Goal: Check status

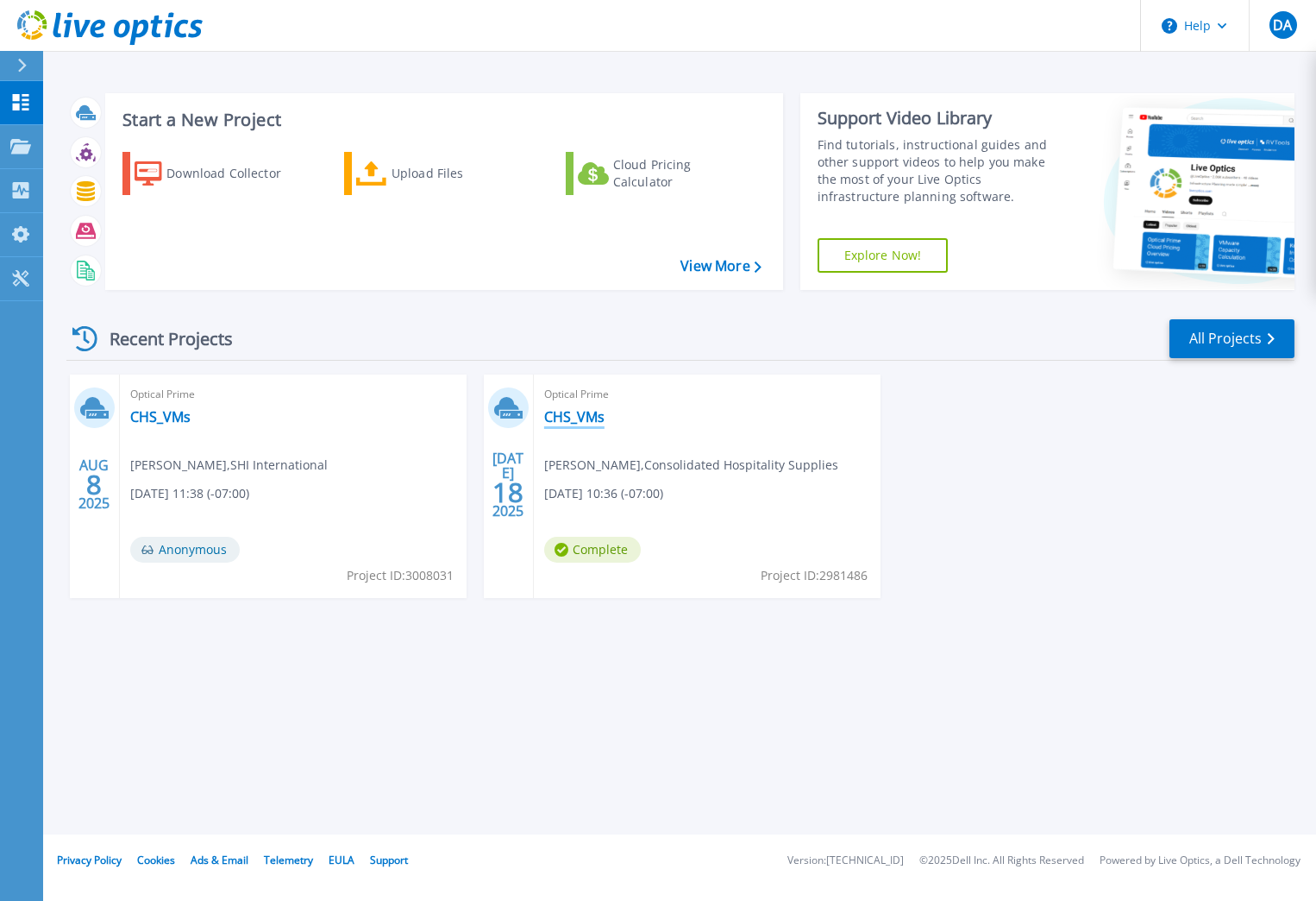
click at [571, 415] on link "CHS_VMs" at bounding box center [574, 417] width 61 height 18
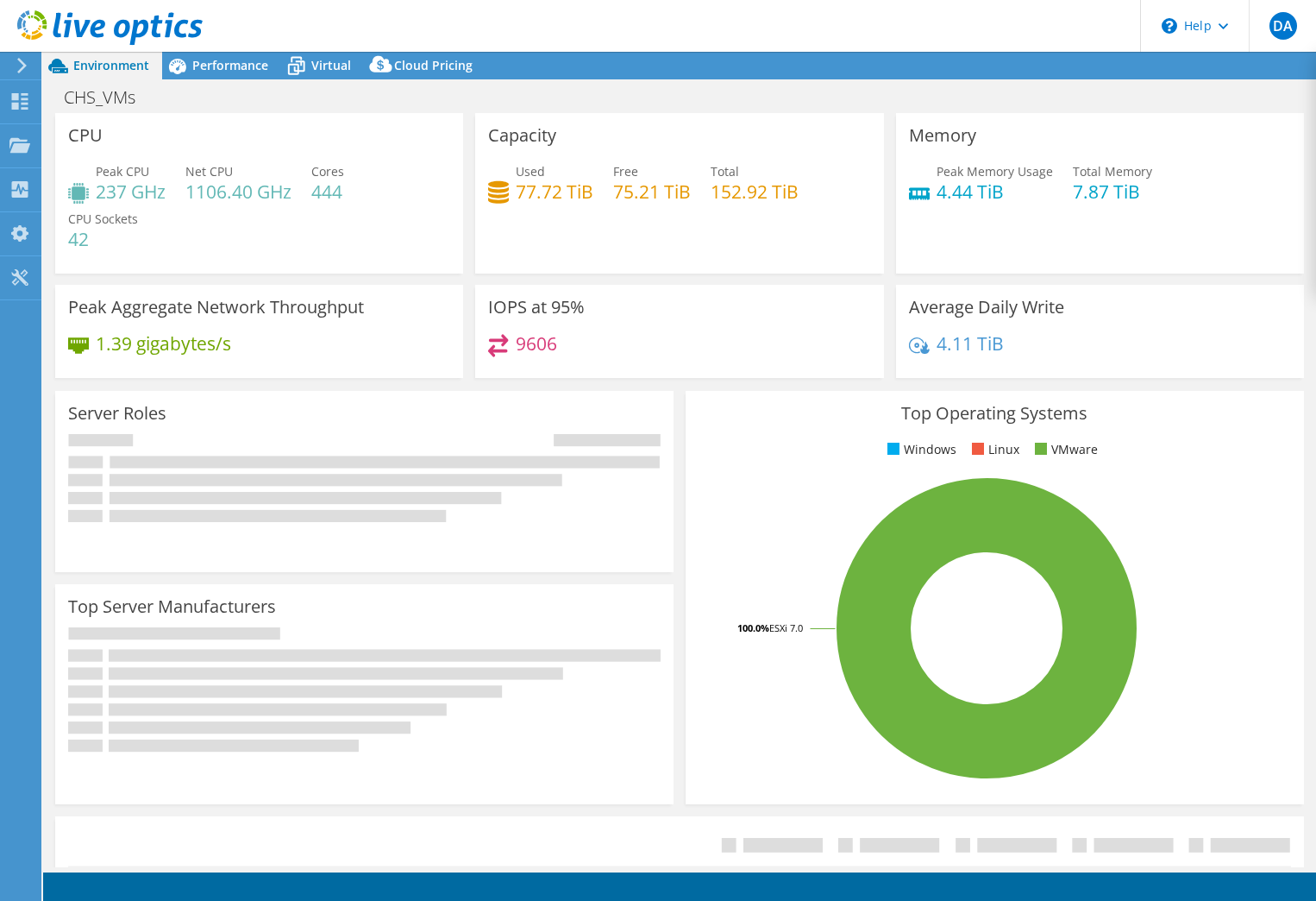
select select "USEast"
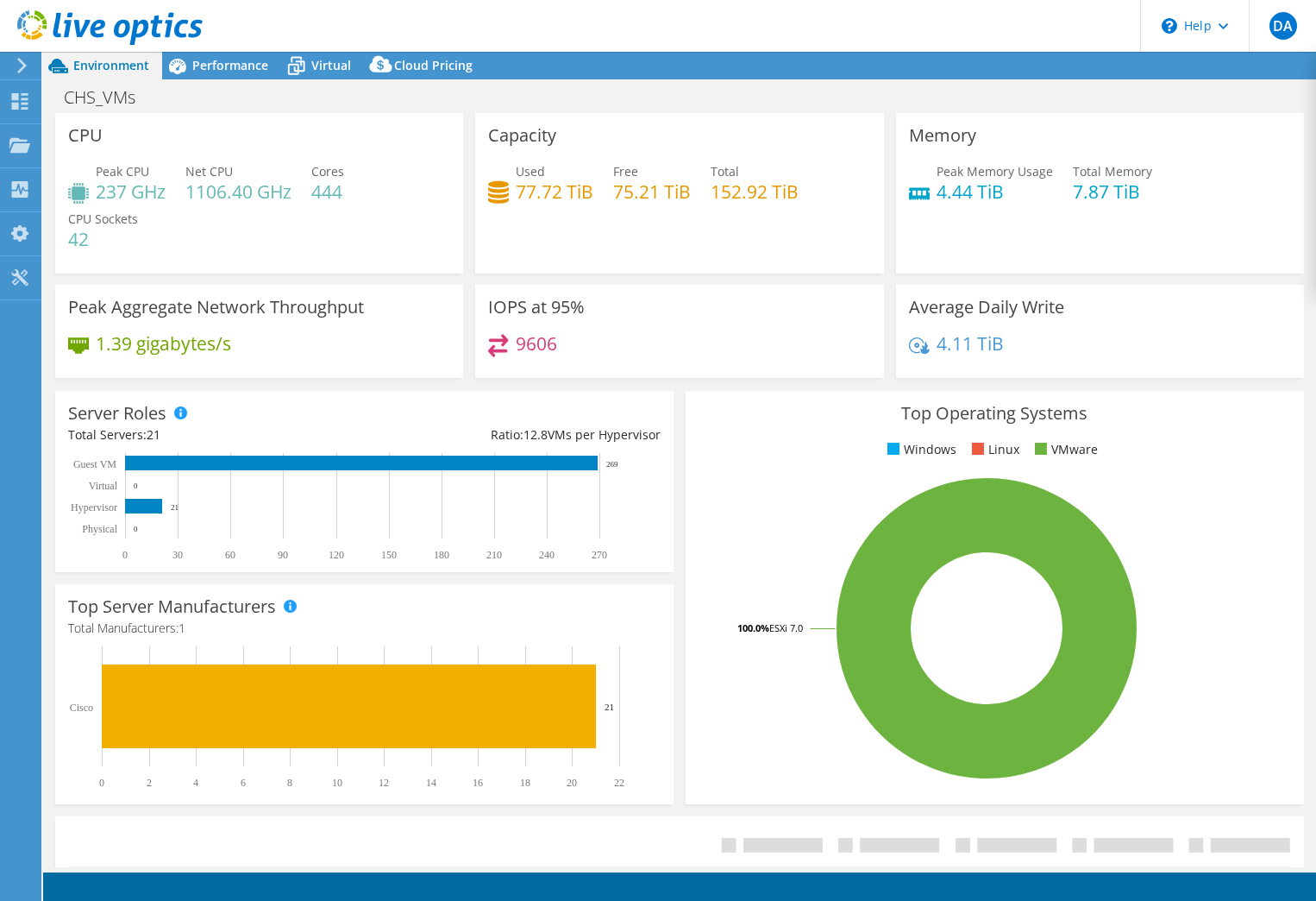
select select "USEast"
select select "USD"
